Goal: Transaction & Acquisition: Book appointment/travel/reservation

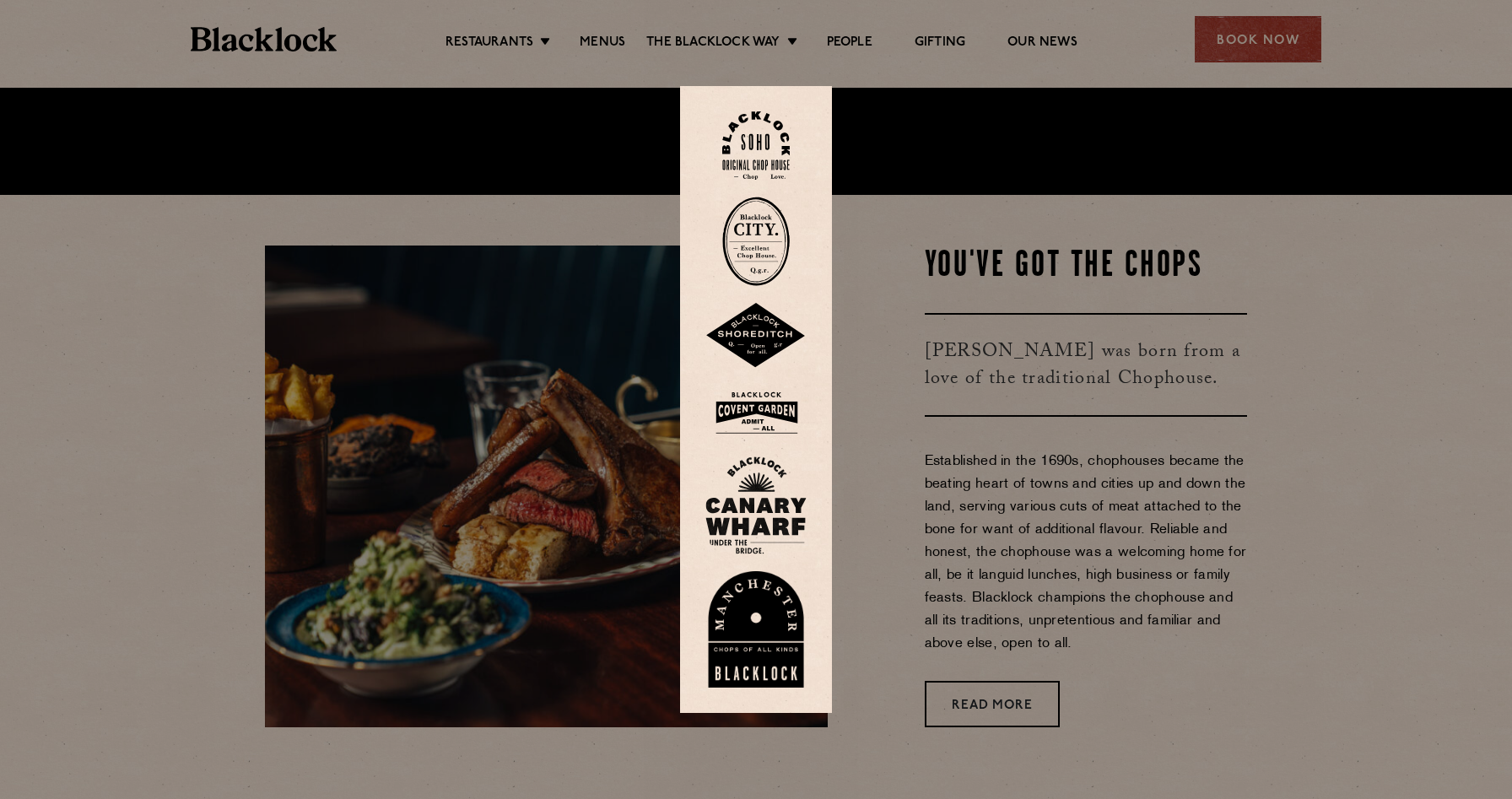
click at [751, 355] on img at bounding box center [756, 336] width 101 height 66
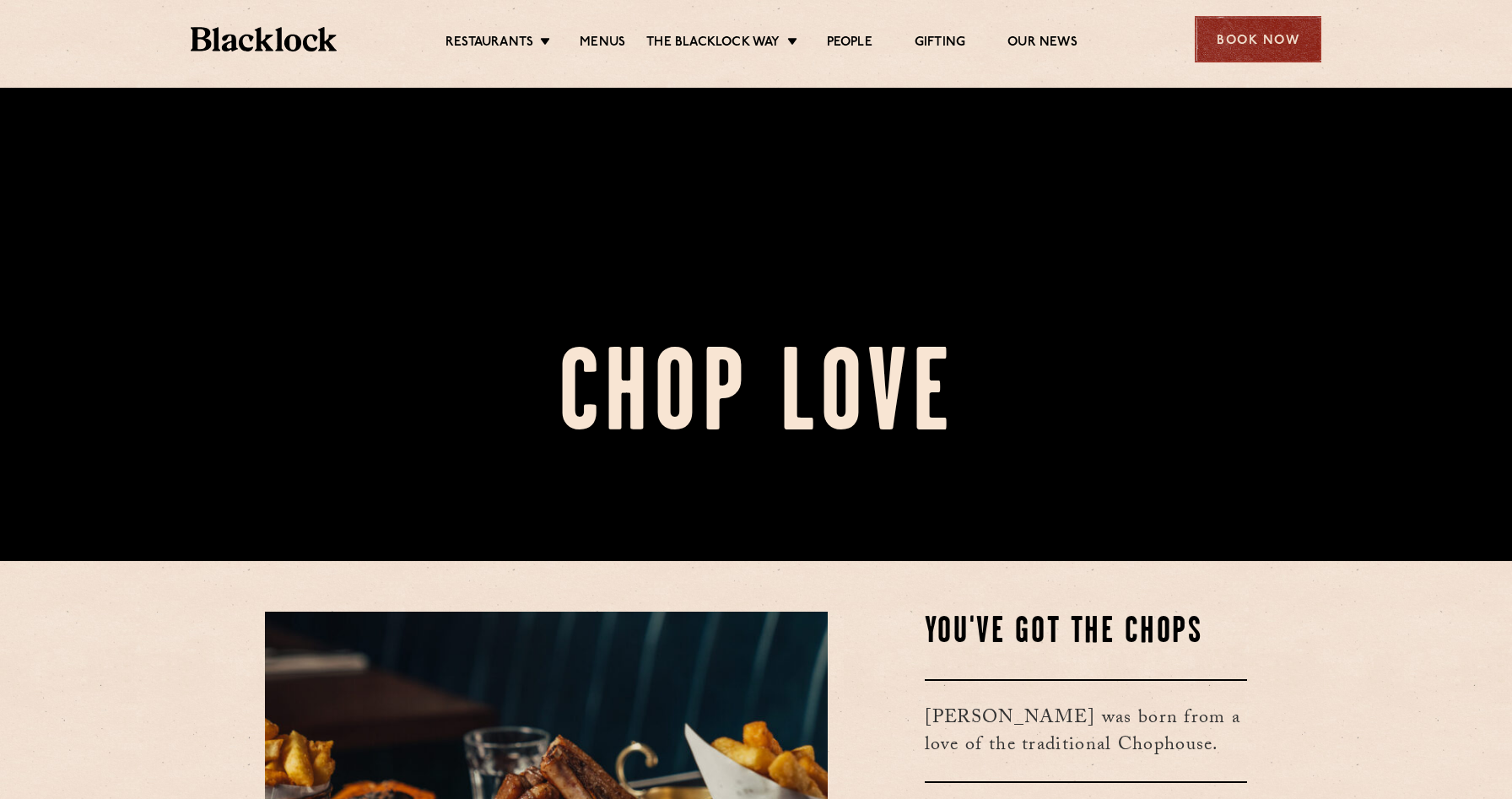
scroll to position [228, 0]
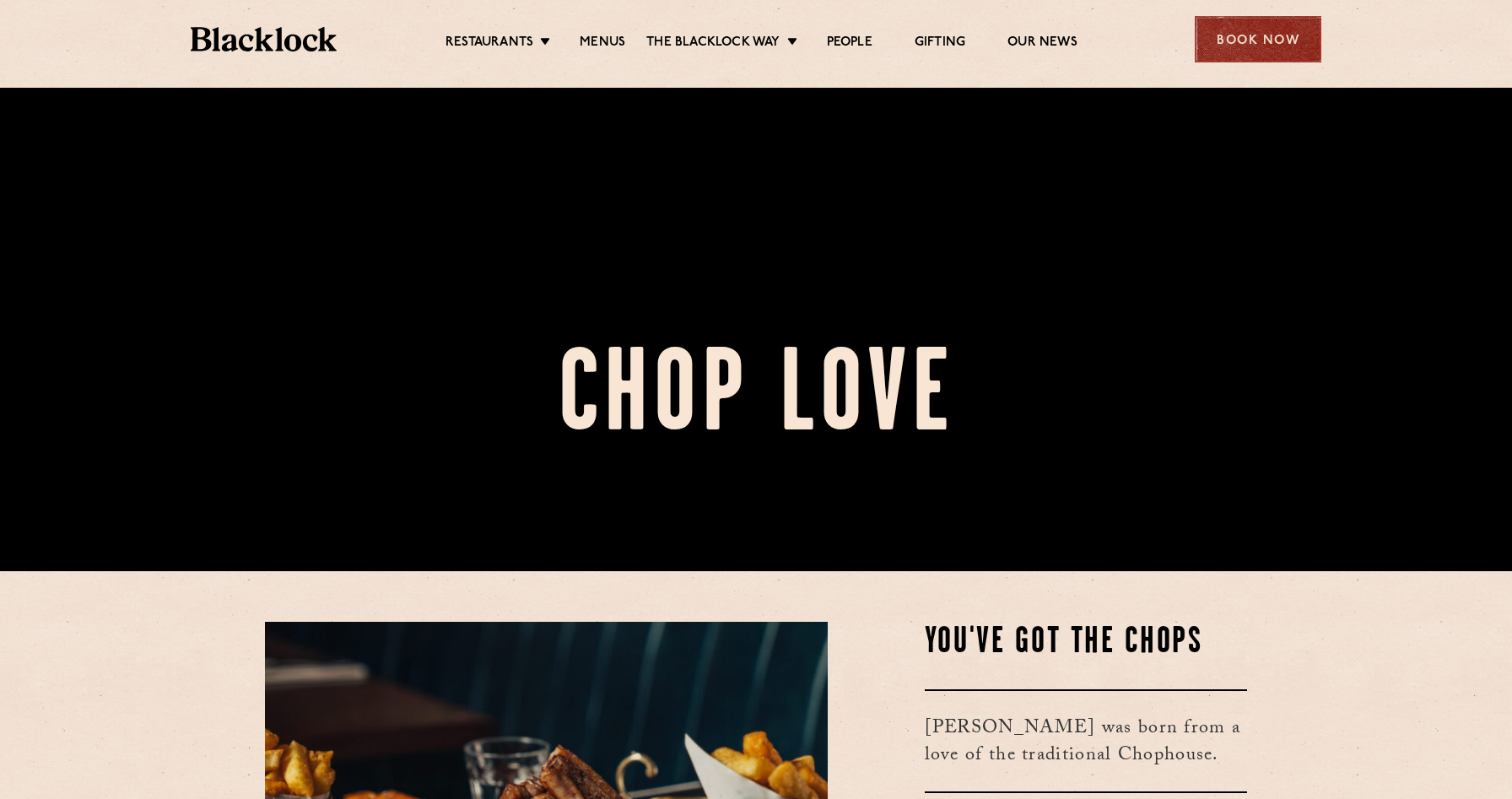
click at [1274, 17] on div "Book Now" at bounding box center [1258, 40] width 126 height 47
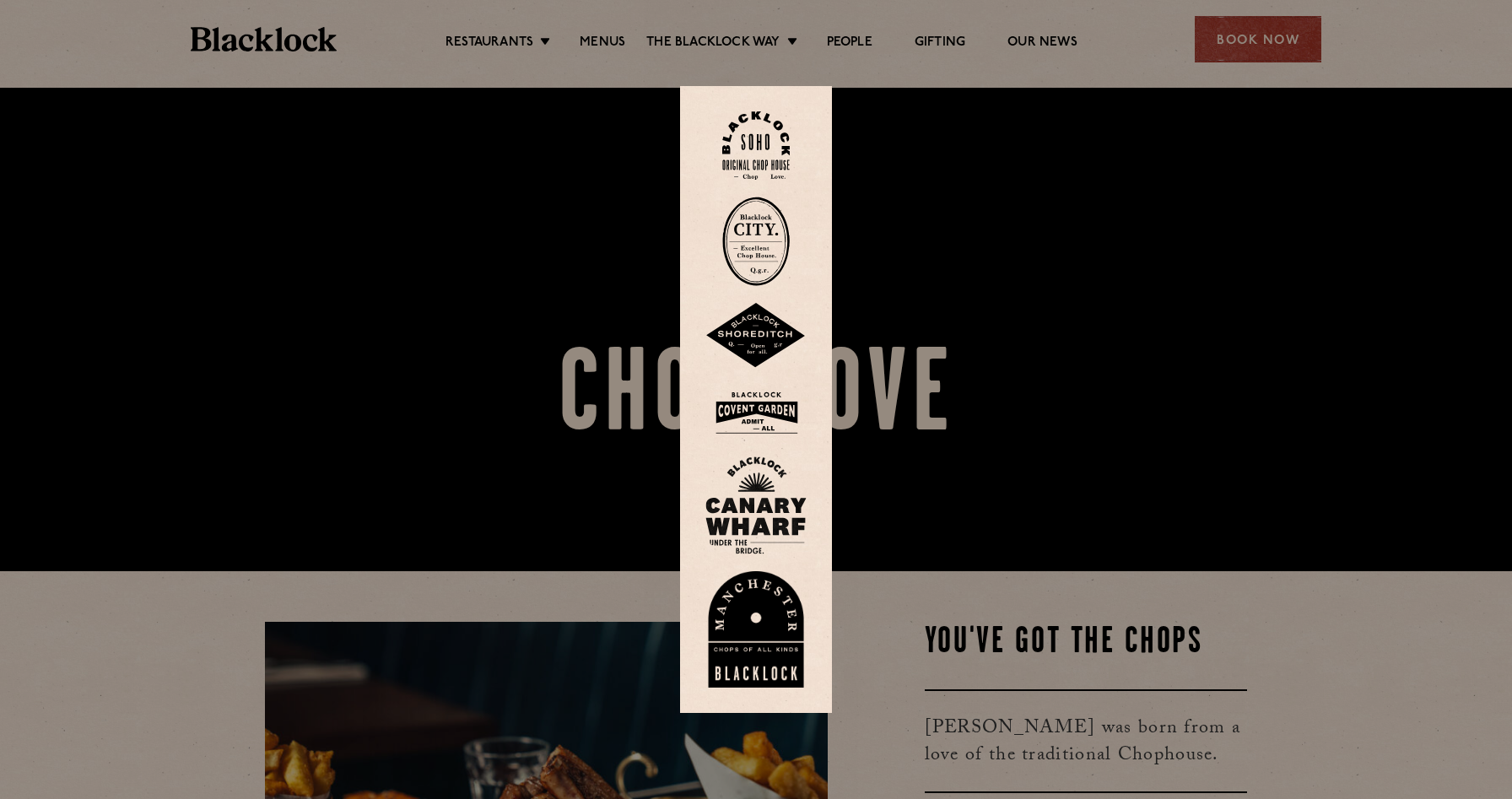
click at [742, 369] on img at bounding box center [756, 336] width 101 height 66
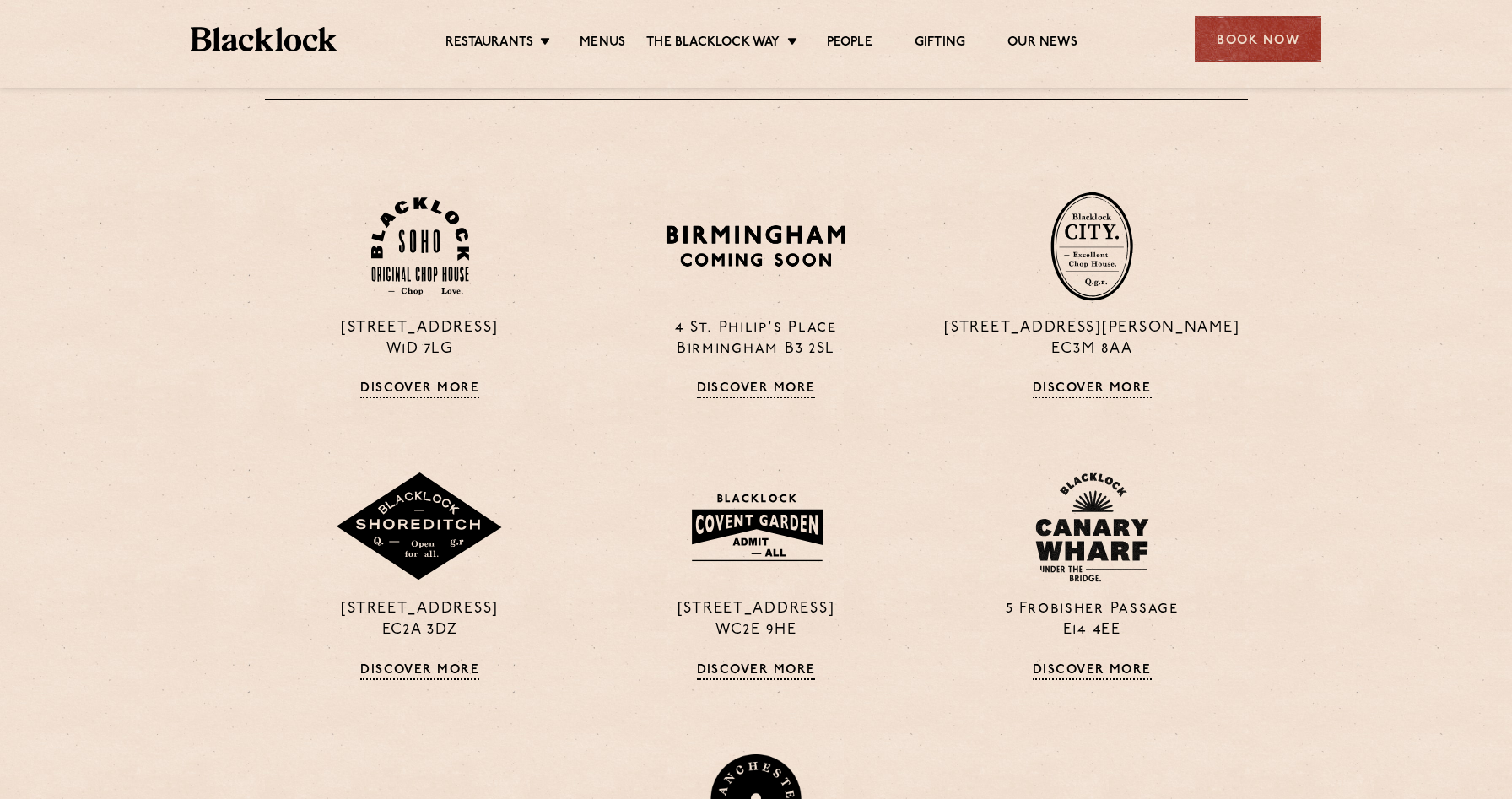
scroll to position [1334, 0]
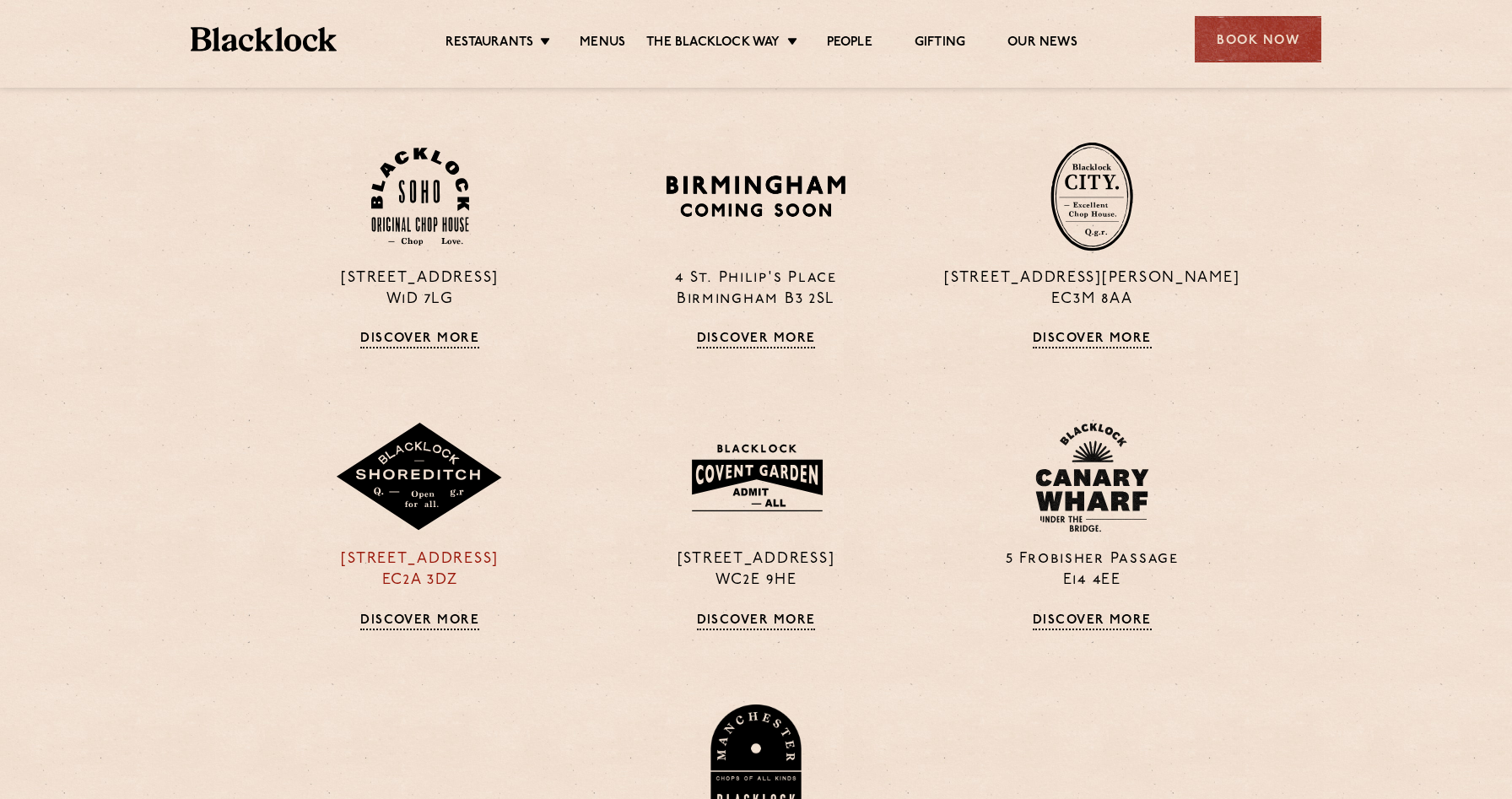
click at [410, 449] on img at bounding box center [419, 478] width 169 height 110
click at [1265, 61] on div "Book Now" at bounding box center [1258, 40] width 126 height 47
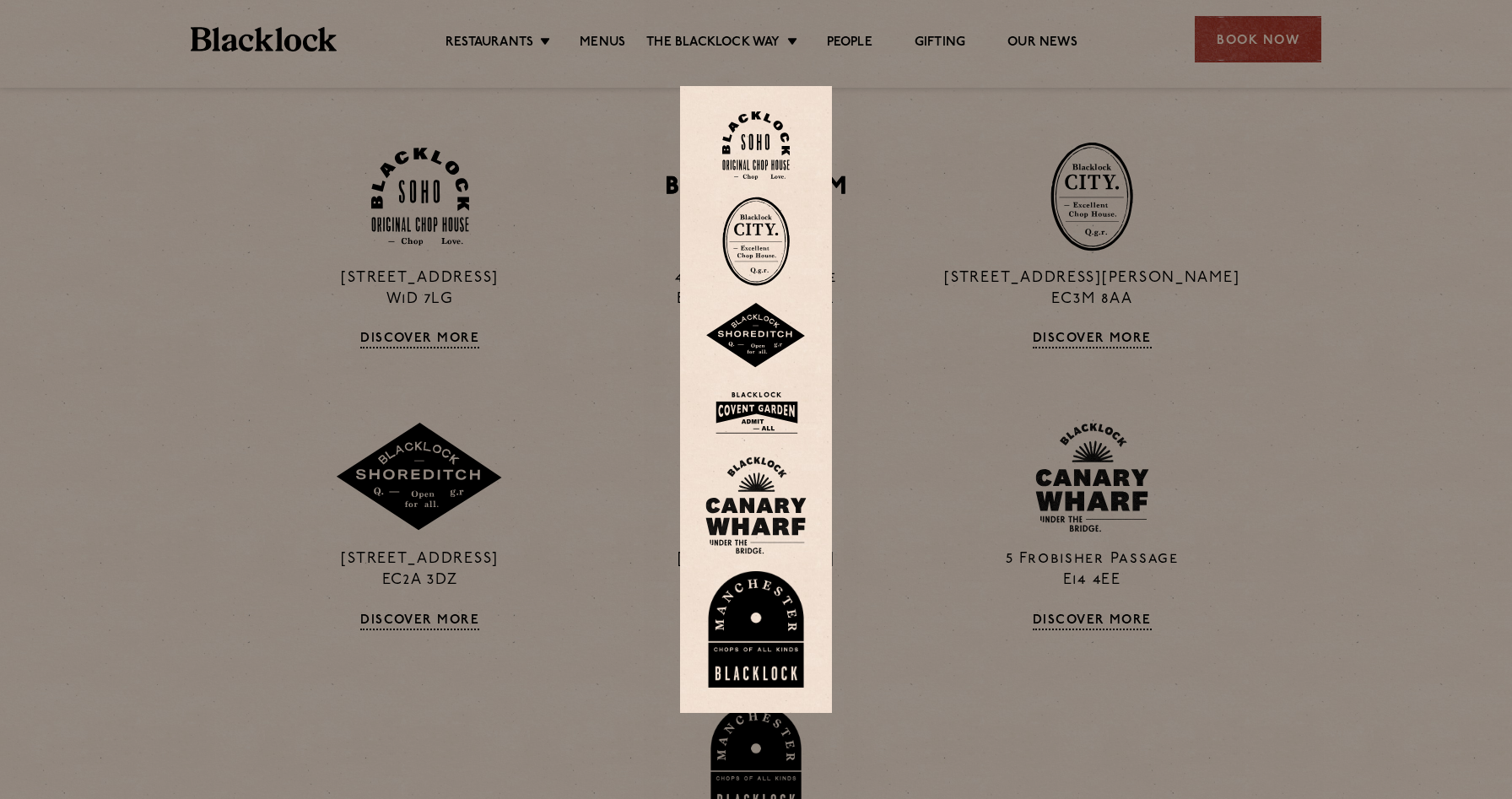
click at [763, 369] on img at bounding box center [756, 336] width 101 height 66
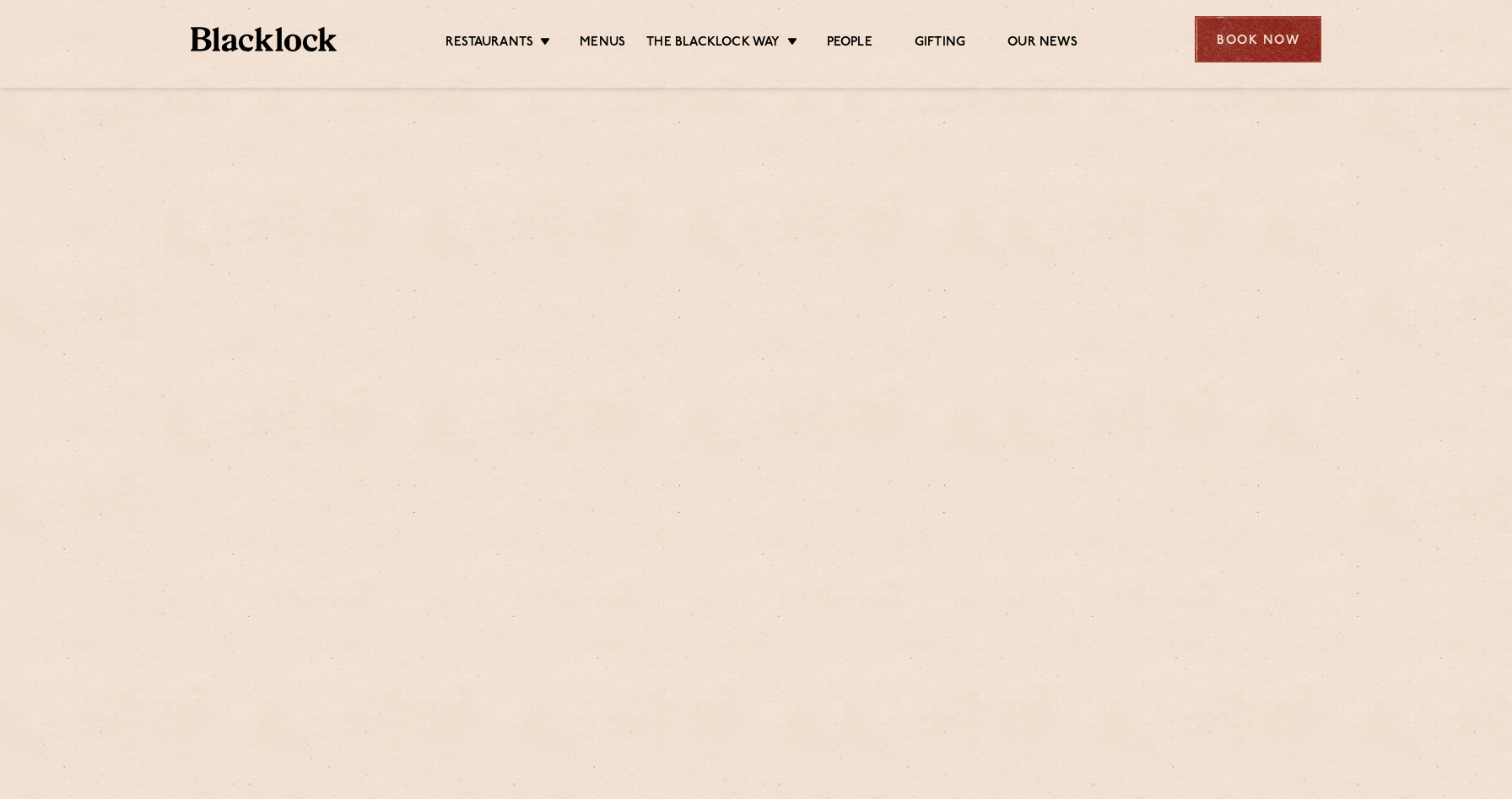
click at [1241, 25] on div "Book Now" at bounding box center [1258, 40] width 126 height 47
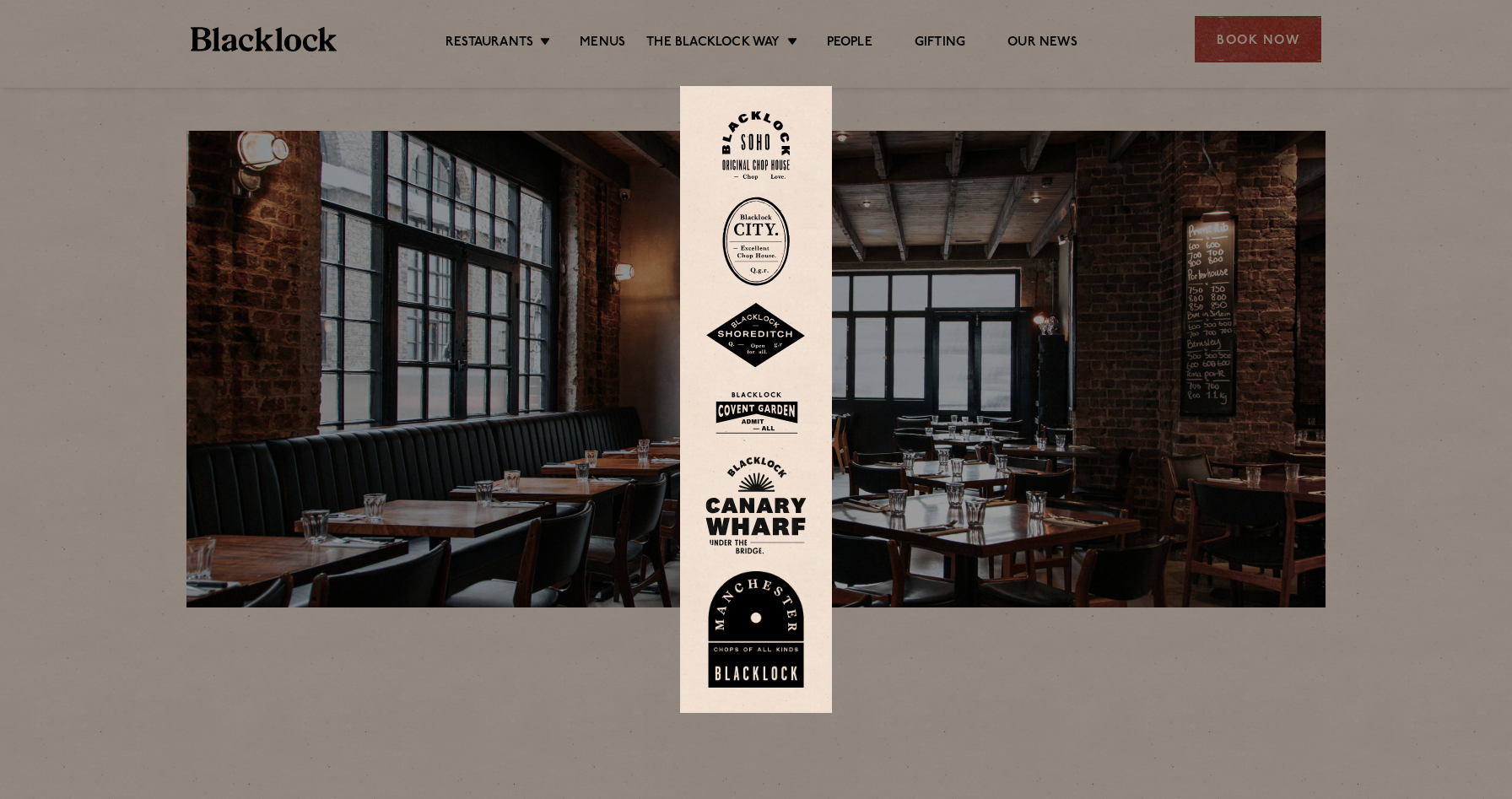
click at [751, 369] on img at bounding box center [756, 336] width 101 height 66
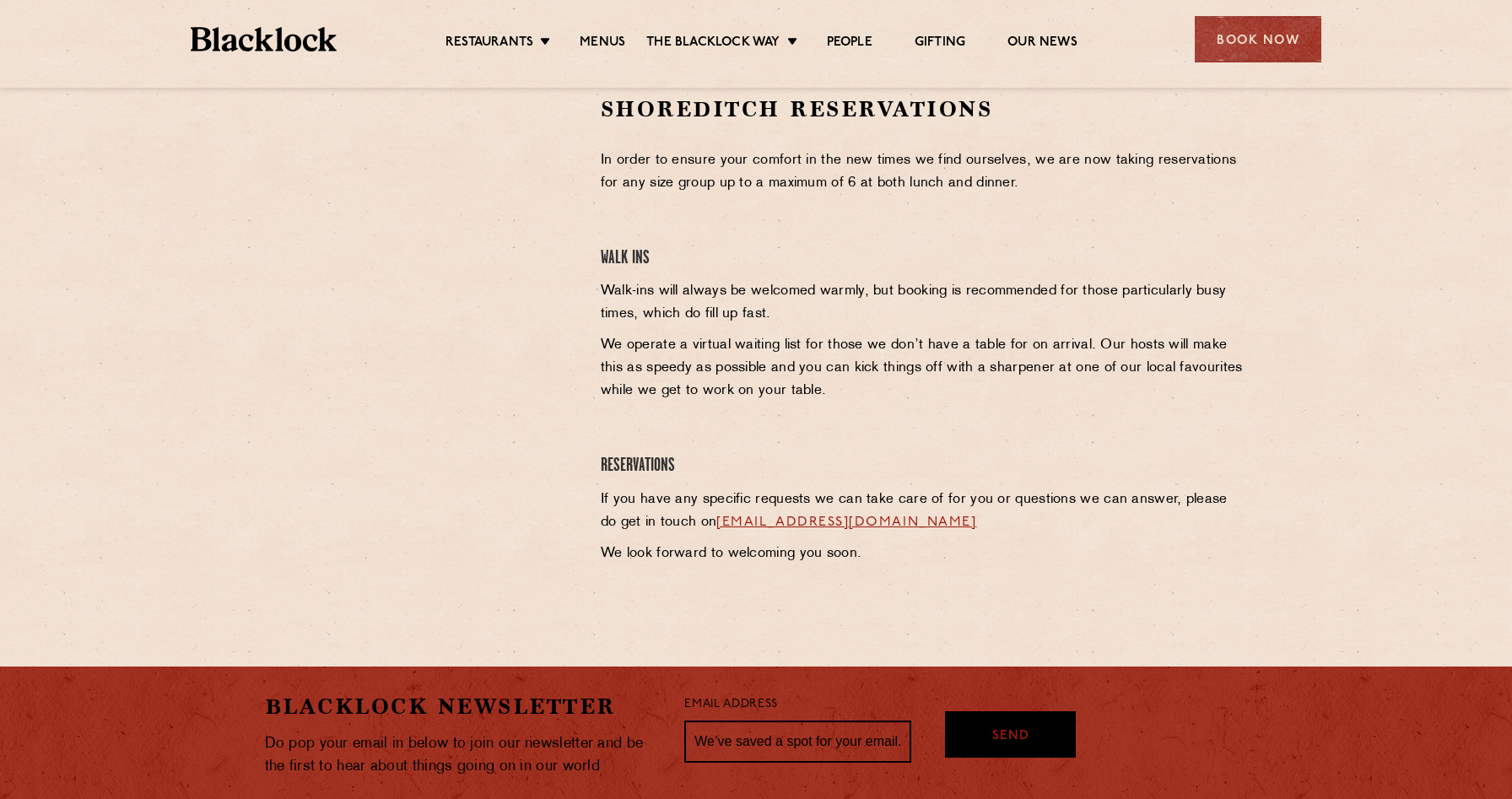
scroll to position [458, 0]
